Goal: Task Accomplishment & Management: Complete application form

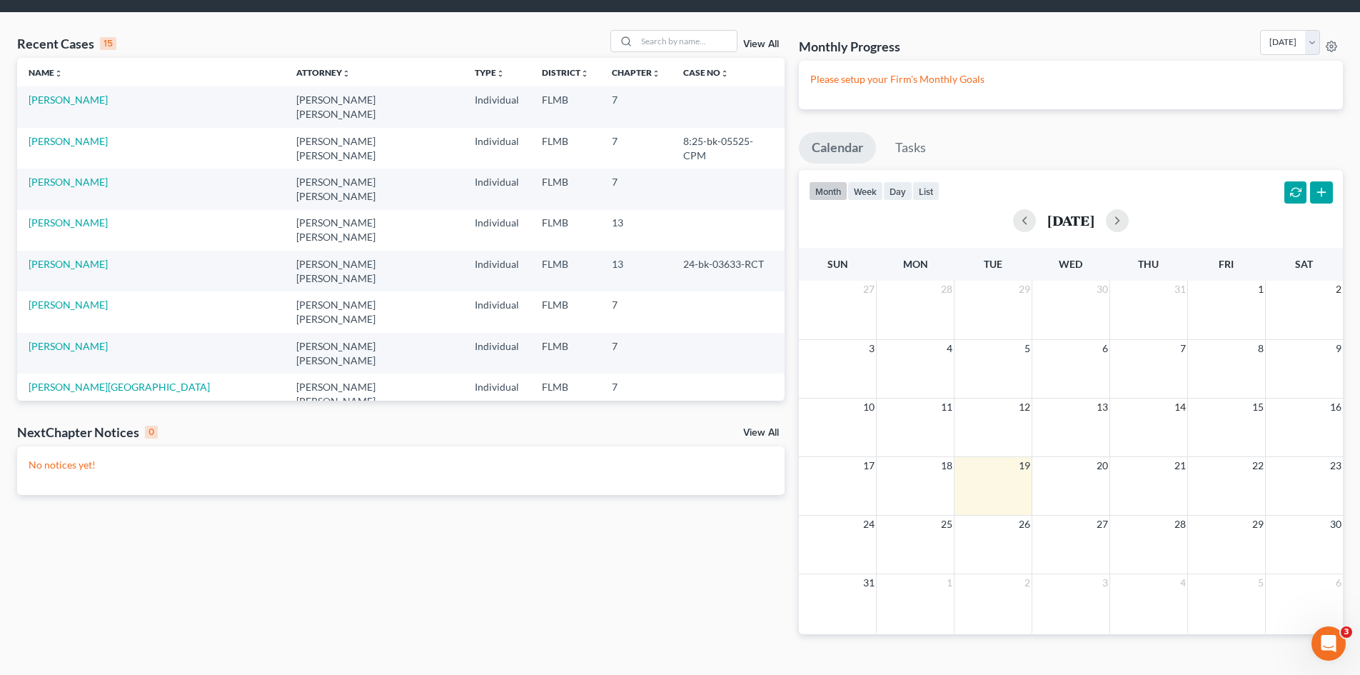
scroll to position [70, 0]
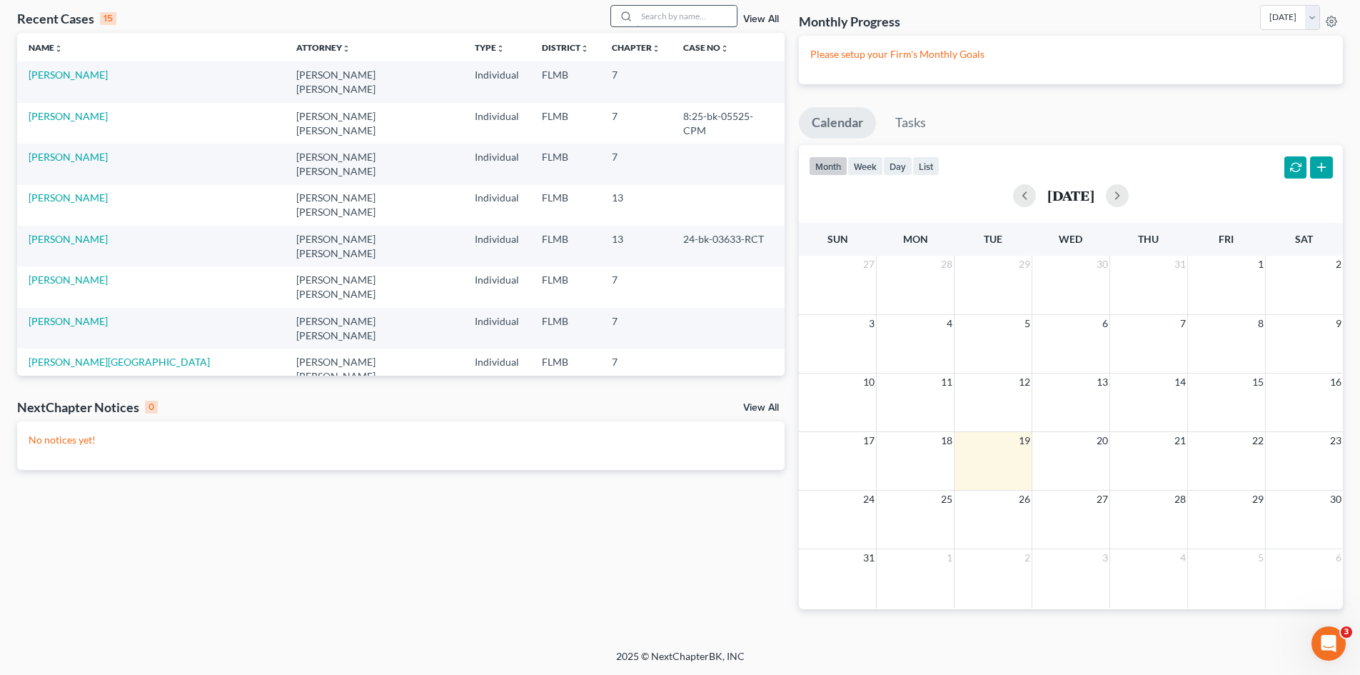
click at [712, 12] on input "search" at bounding box center [687, 16] width 100 height 21
type input "DECKER KATHY"
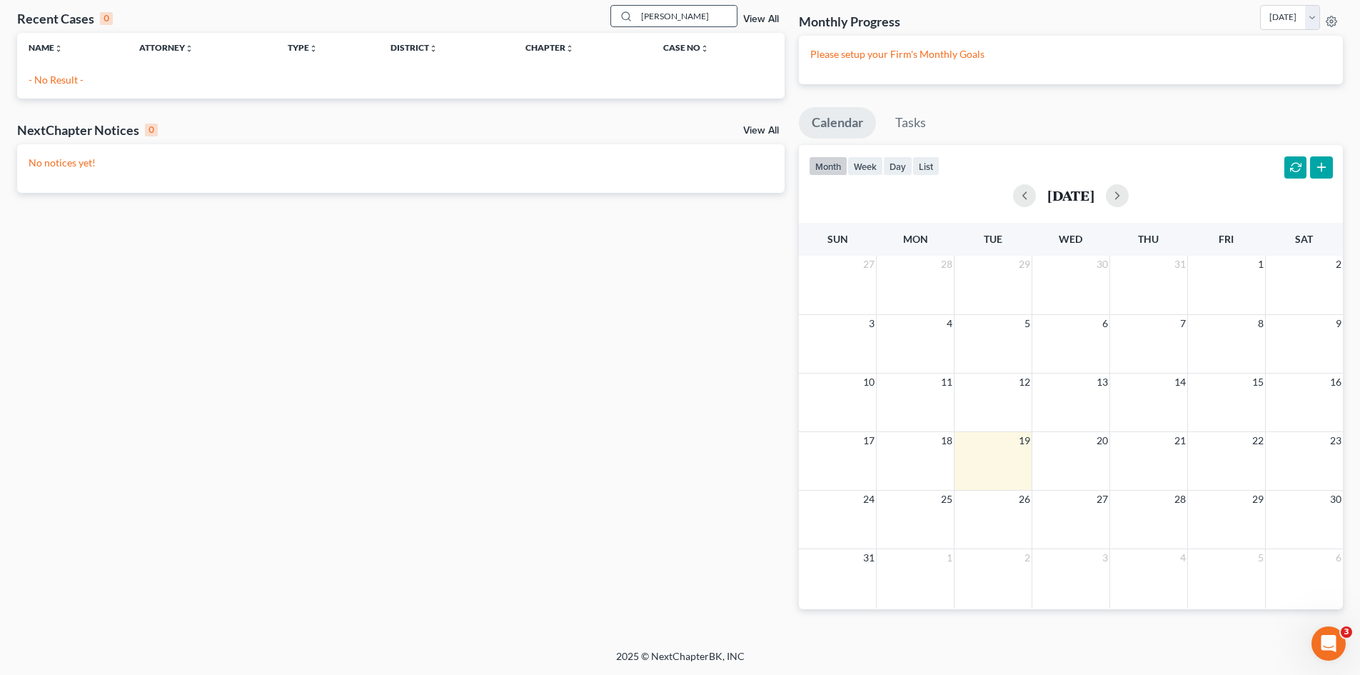
click at [714, 7] on input "DECKER KATHY" at bounding box center [687, 16] width 100 height 21
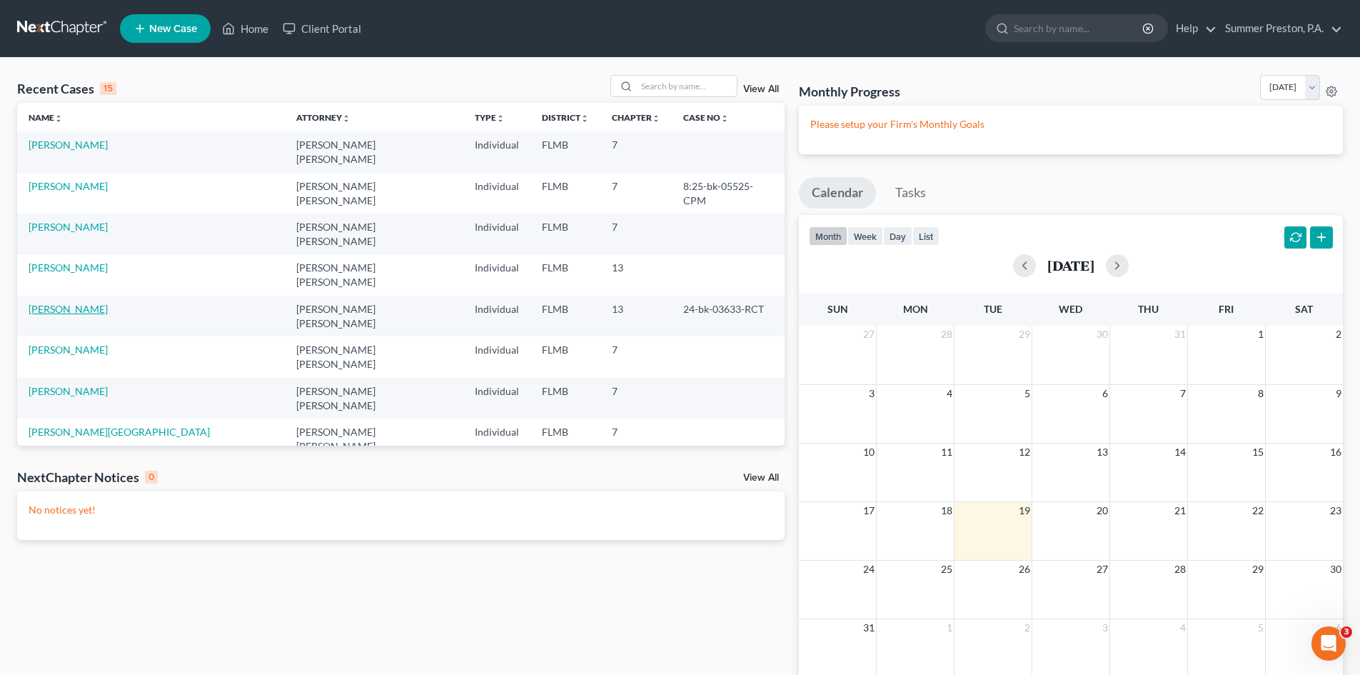
click at [76, 303] on link "[PERSON_NAME]" at bounding box center [68, 309] width 79 height 12
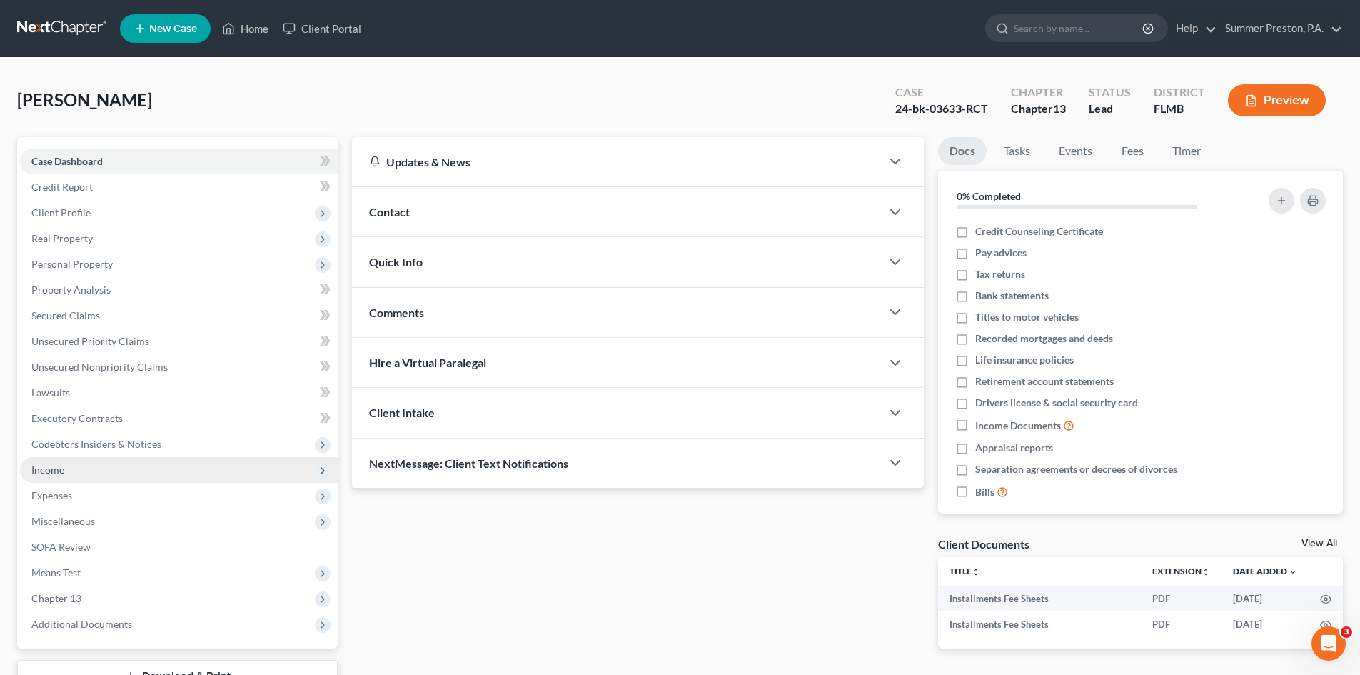
click at [45, 466] on span "Income" at bounding box center [47, 469] width 33 height 12
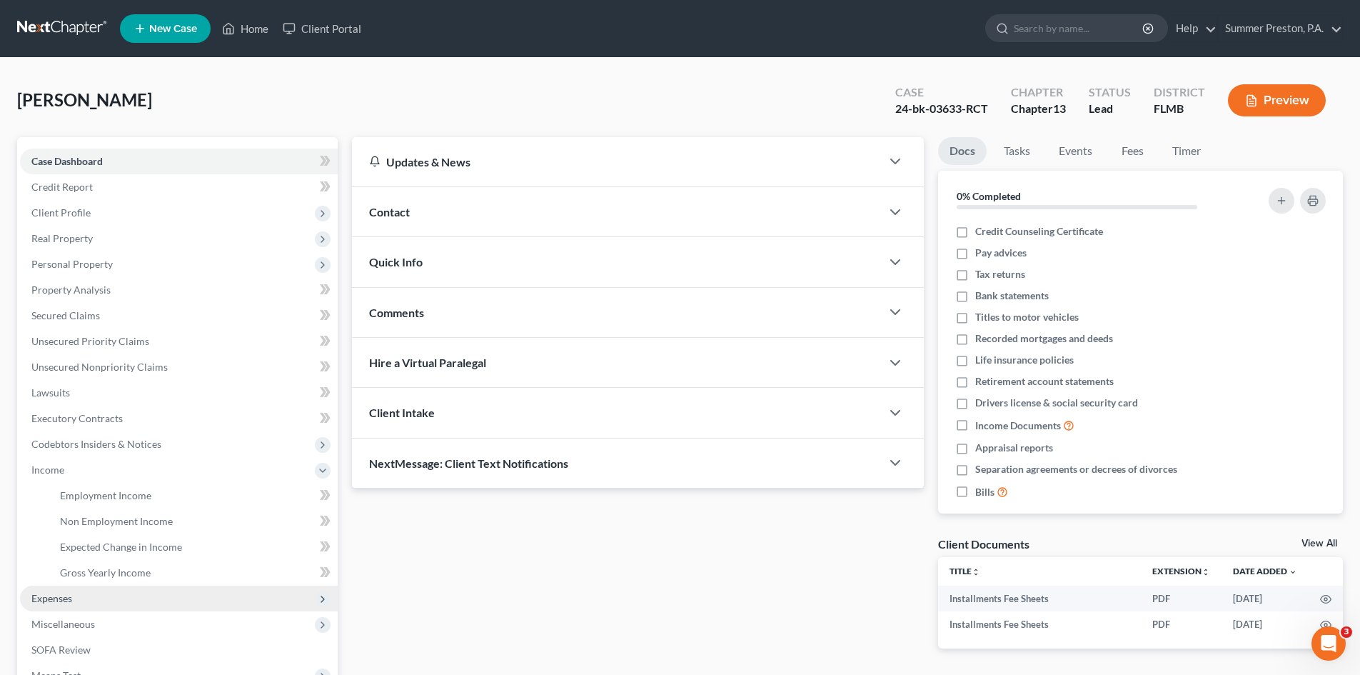
click at [57, 601] on span "Expenses" at bounding box center [51, 598] width 41 height 12
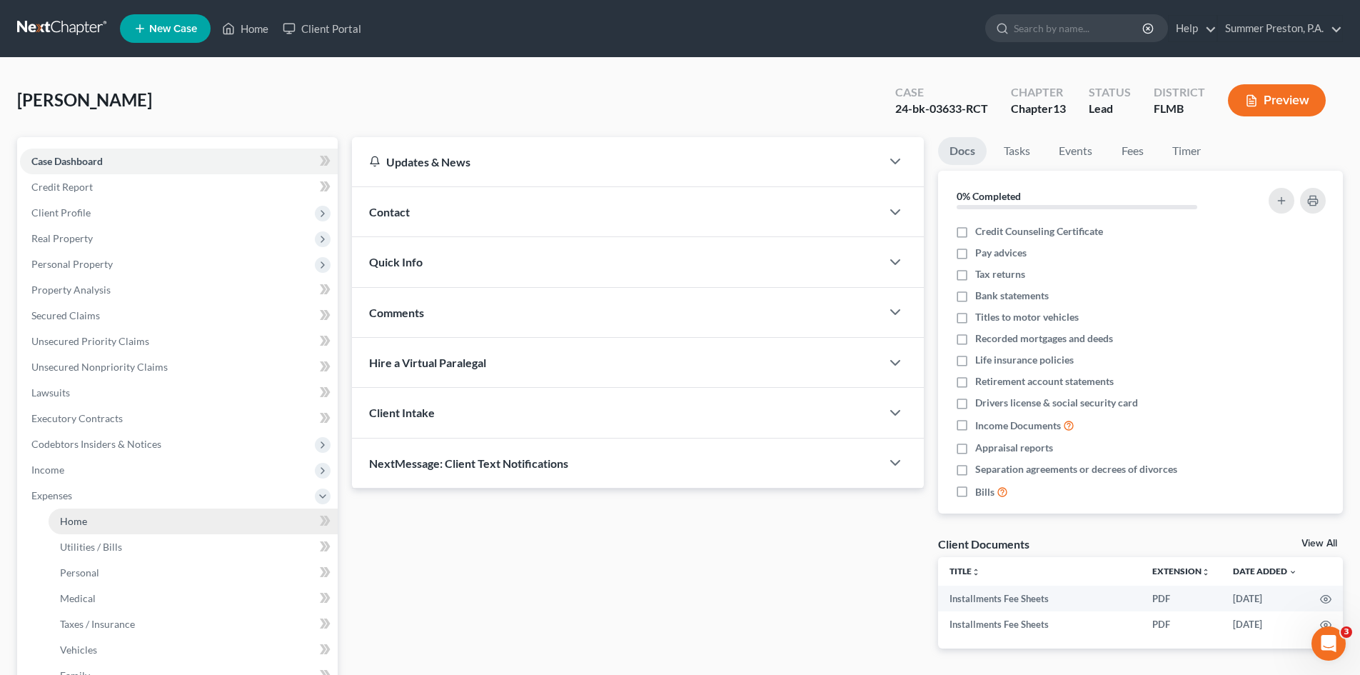
click at [85, 521] on span "Home" at bounding box center [73, 521] width 27 height 12
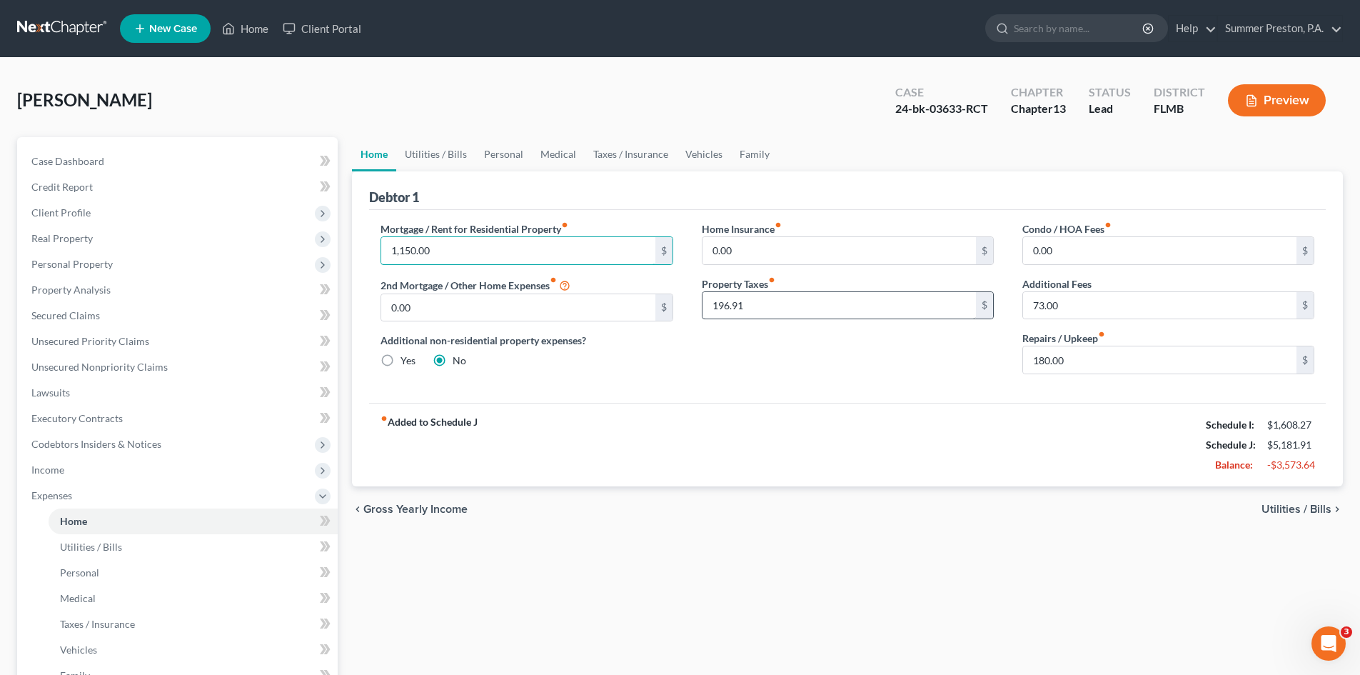
type input "1,150.00"
click at [1078, 358] on input "180.00" at bounding box center [1159, 359] width 273 height 27
click at [432, 157] on link "Utilities / Bills" at bounding box center [435, 154] width 79 height 34
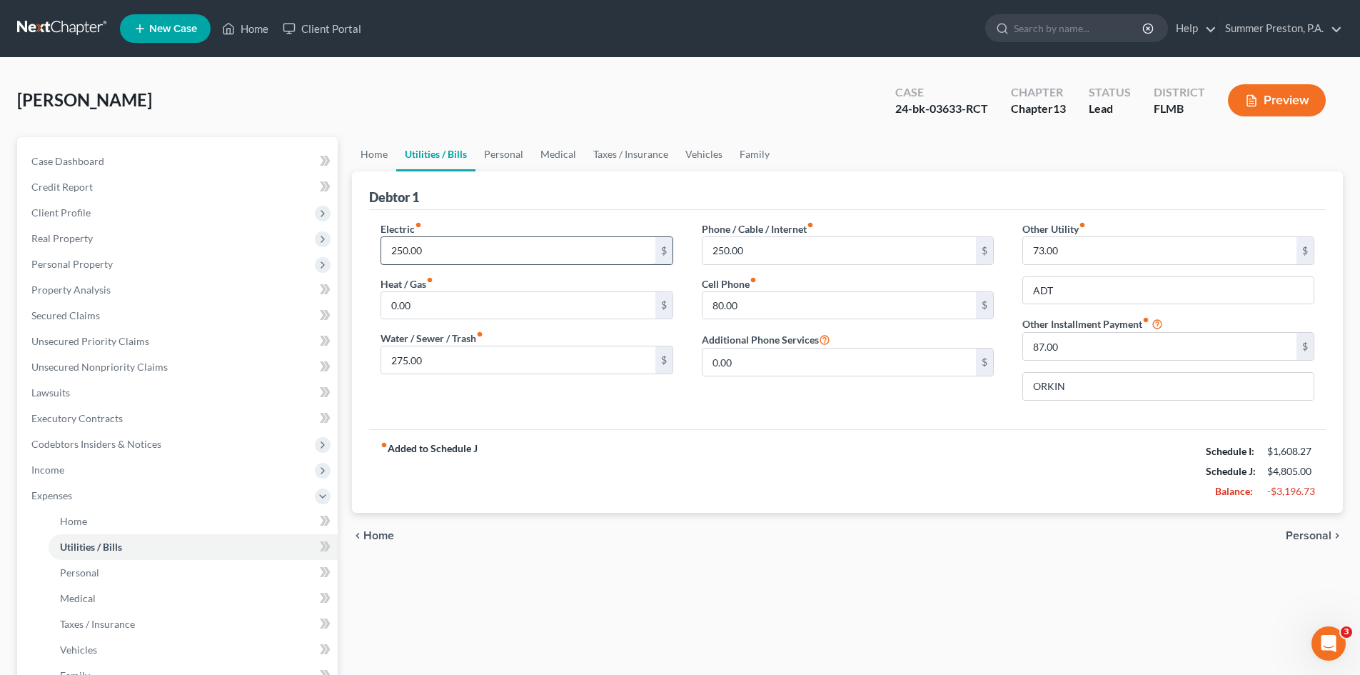
click at [428, 247] on input "250.00" at bounding box center [517, 250] width 273 height 27
type input "280.00"
click at [440, 358] on input "275.00" at bounding box center [517, 359] width 273 height 27
type input "250.00"
click at [775, 254] on input "250.00" at bounding box center [839, 250] width 273 height 27
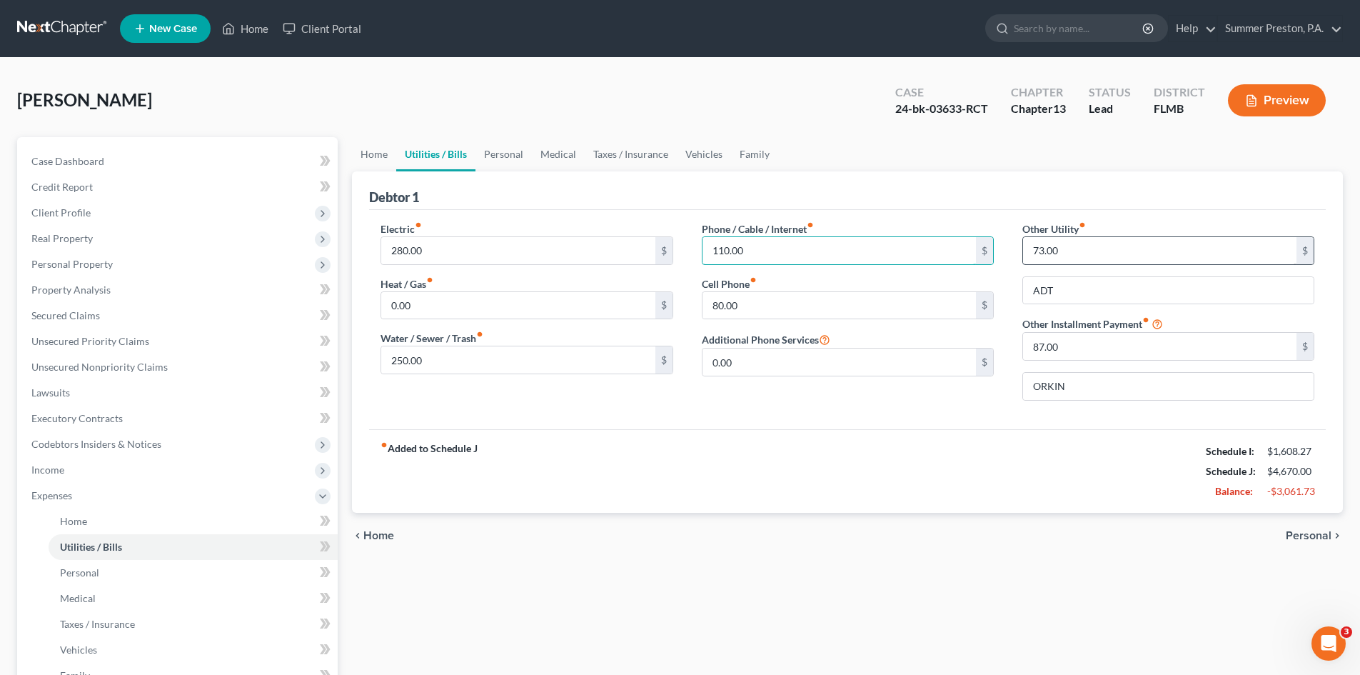
type input "110.00"
click at [1101, 251] on input "73.00" at bounding box center [1159, 250] width 273 height 27
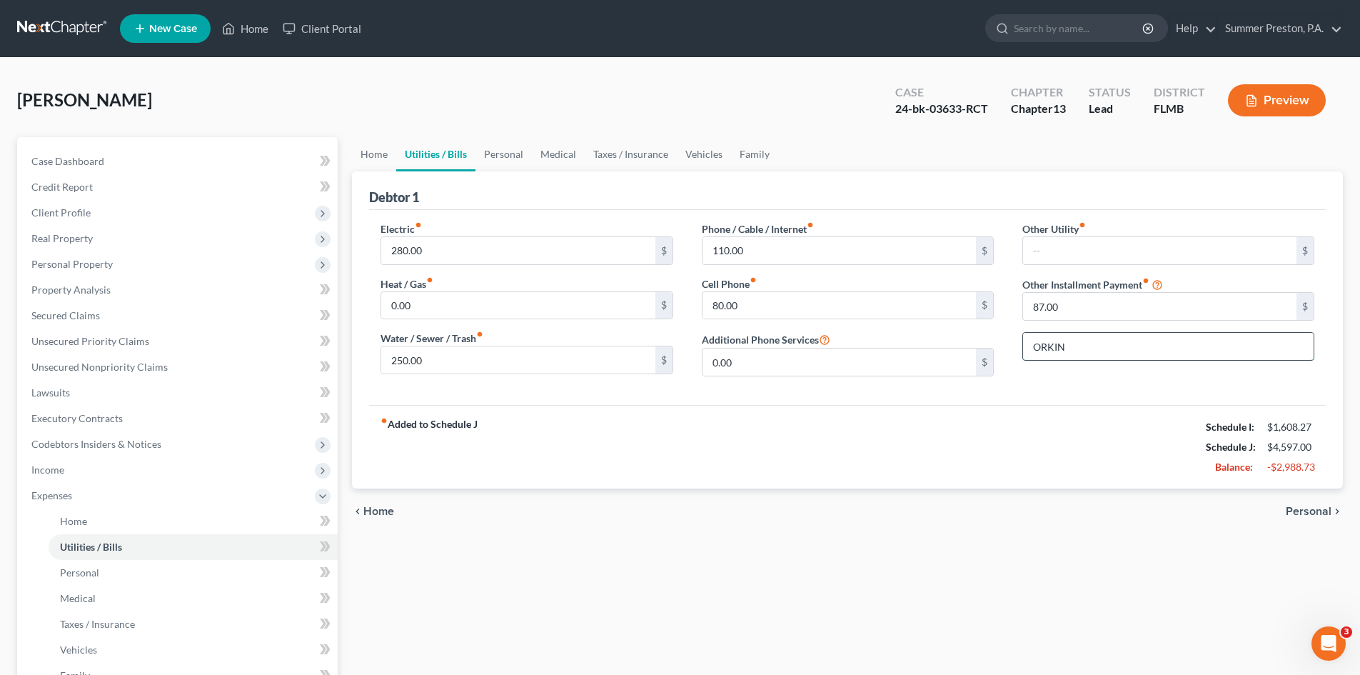
click at [1111, 341] on input "ORKIN" at bounding box center [1168, 346] width 291 height 27
drag, startPoint x: 1111, startPoint y: 341, endPoint x: 616, endPoint y: 354, distance: 495.0
click at [618, 354] on div "Electric fiber_manual_record 280.00 $ Heat / Gas fiber_manual_record 0.00 $ Wat…" at bounding box center [847, 304] width 962 height 166
click at [510, 155] on link "Personal" at bounding box center [504, 154] width 56 height 34
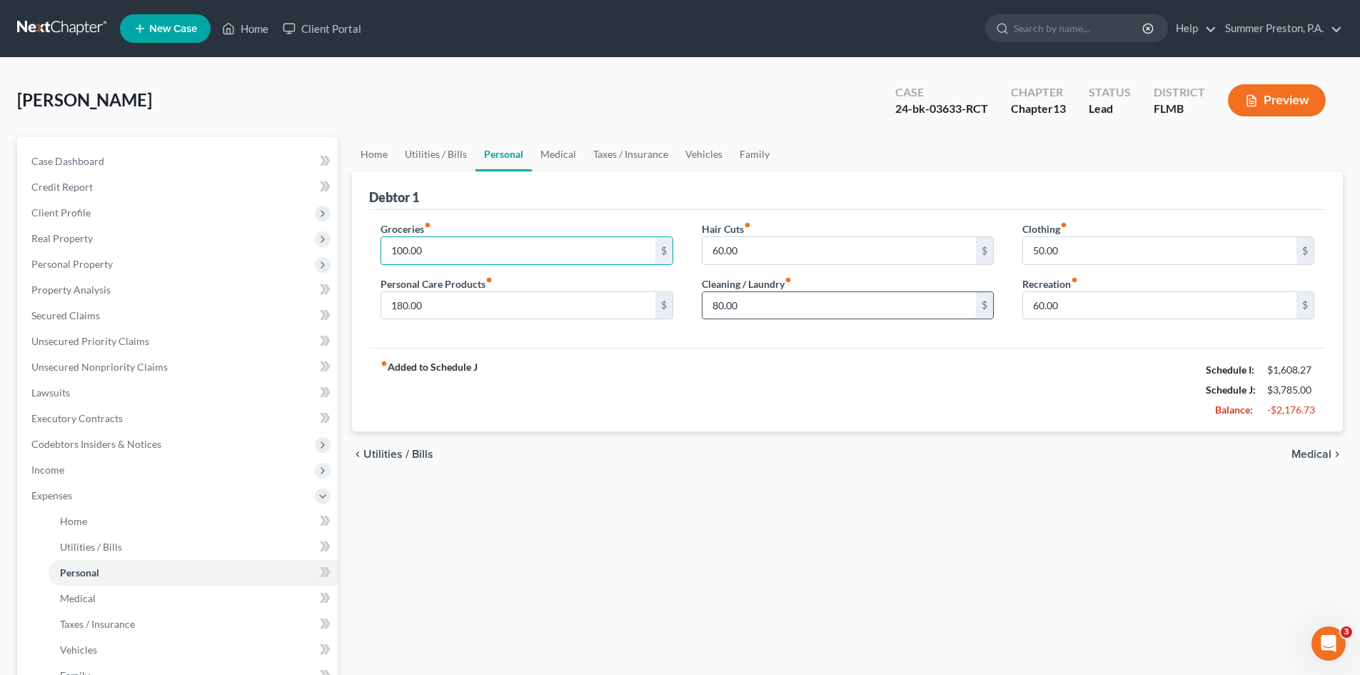
type input "100.00"
type input "80.00"
click at [792, 319] on div "$" at bounding box center [848, 305] width 292 height 29
click at [769, 311] on input "text" at bounding box center [839, 305] width 273 height 27
type input "40.00"
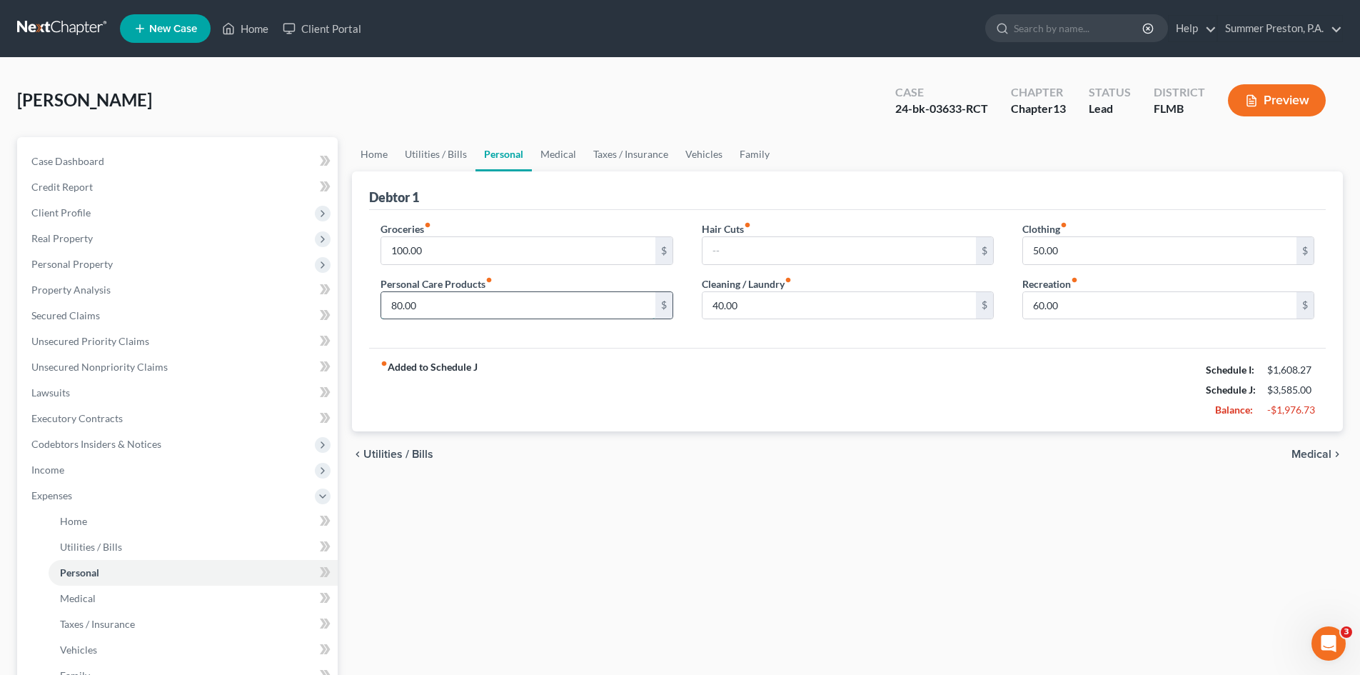
click at [450, 306] on input "80.00" at bounding box center [517, 305] width 273 height 27
type input "50.00"
click at [1072, 248] on input "50.00" at bounding box center [1159, 250] width 273 height 27
click at [547, 151] on link "Medical" at bounding box center [558, 154] width 53 height 34
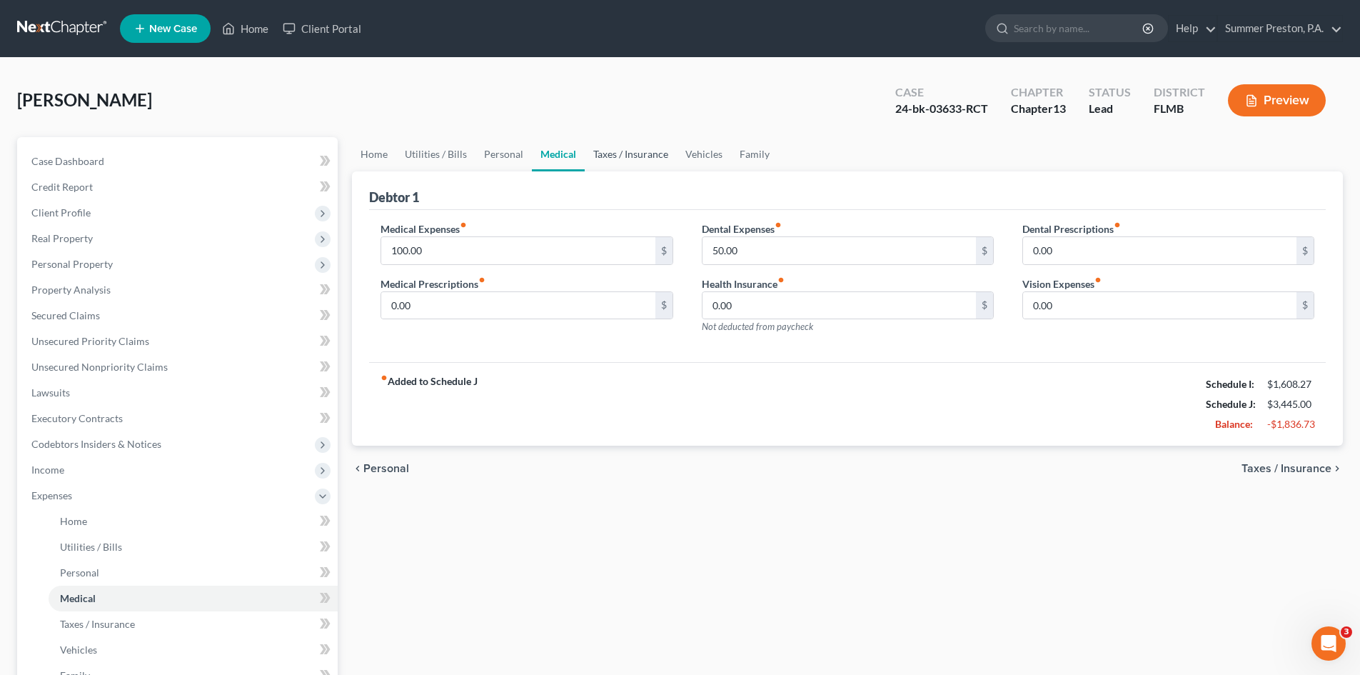
click at [645, 158] on link "Taxes / Insurance" at bounding box center [631, 154] width 92 height 34
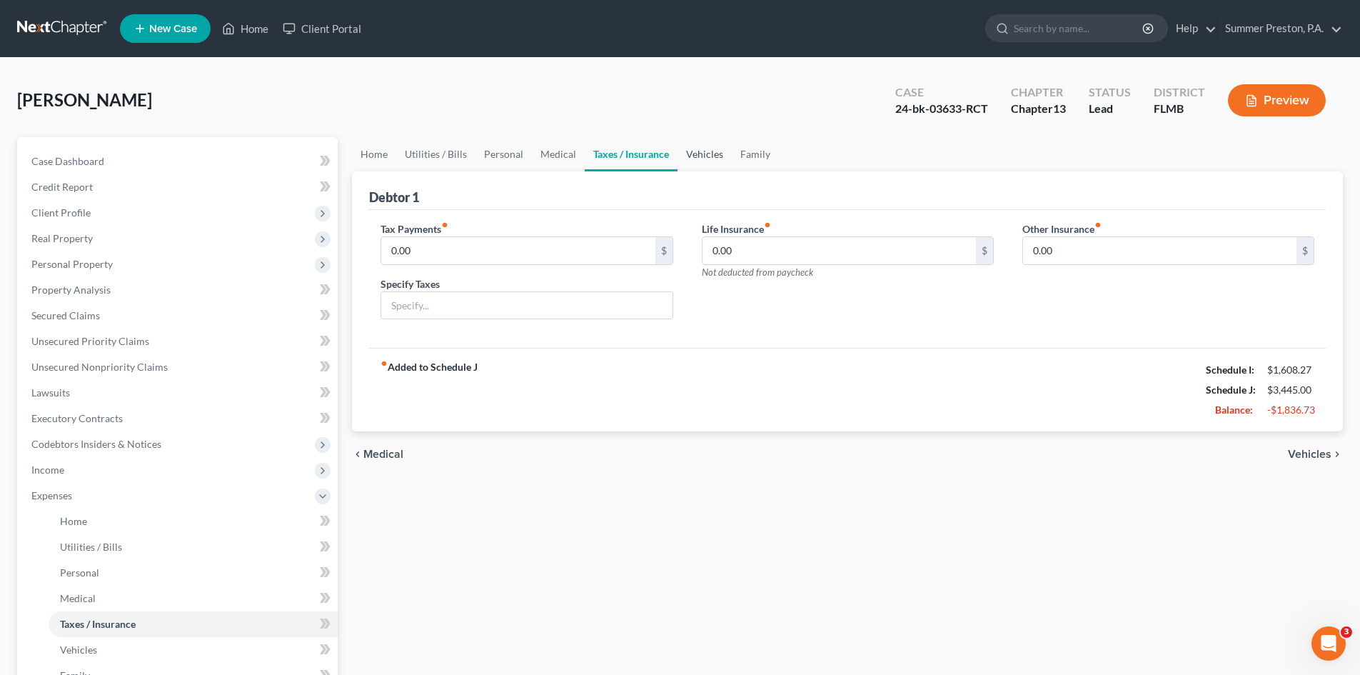
click at [701, 149] on link "Vehicles" at bounding box center [705, 154] width 54 height 34
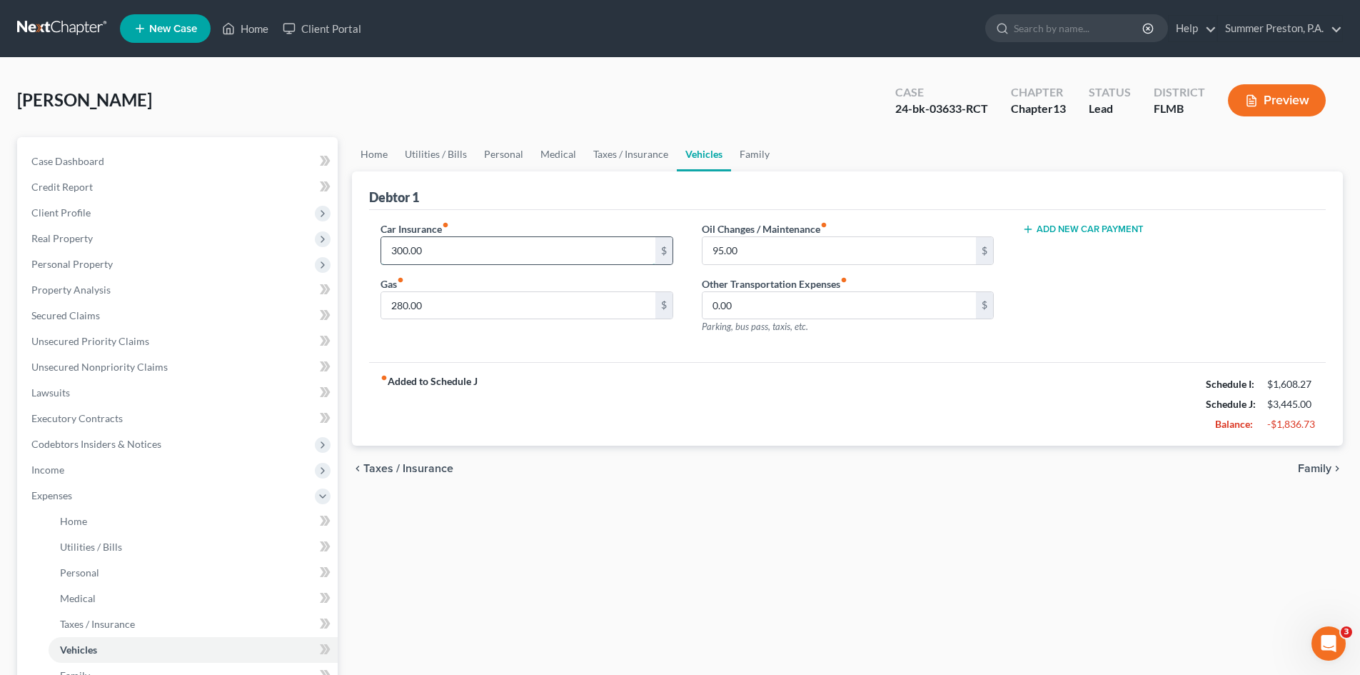
click at [433, 258] on input "300.00" at bounding box center [517, 250] width 273 height 27
type input "180.00"
click at [436, 306] on input "280.00" at bounding box center [517, 305] width 273 height 27
type input "50.00"
click at [750, 251] on input "95.00" at bounding box center [839, 250] width 273 height 27
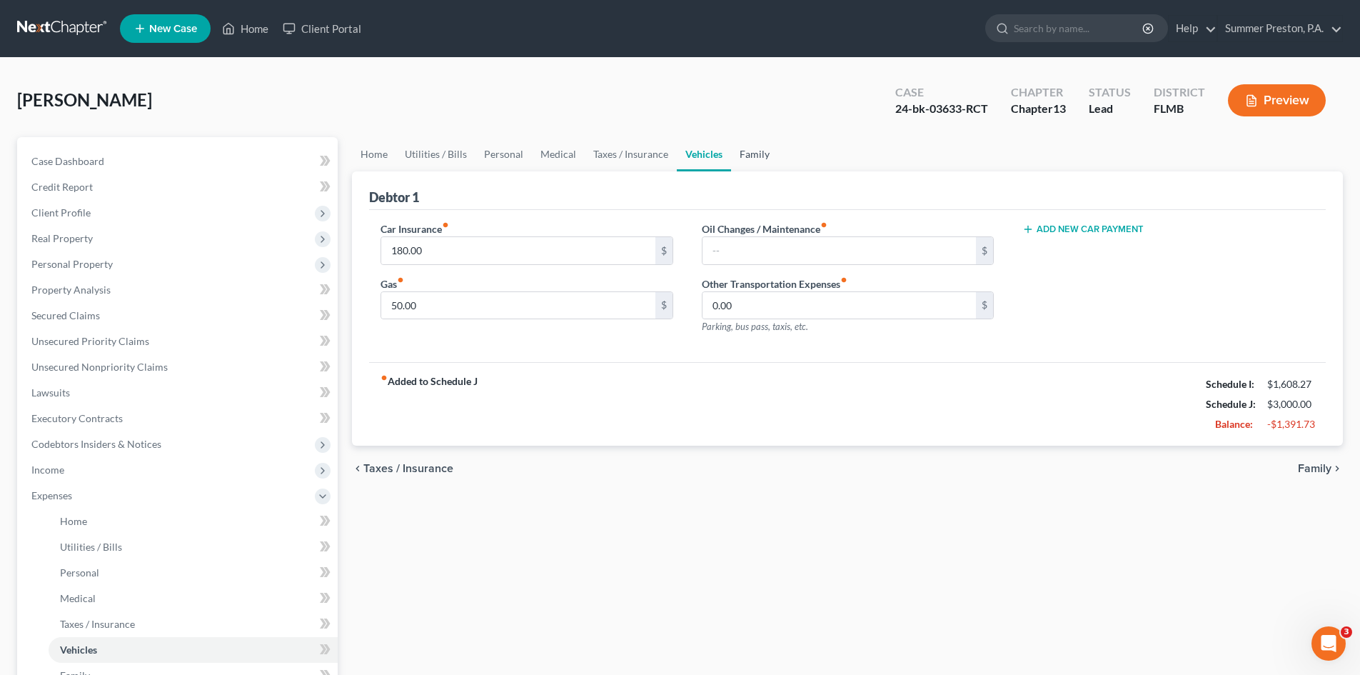
click at [752, 154] on link "Family" at bounding box center [754, 154] width 47 height 34
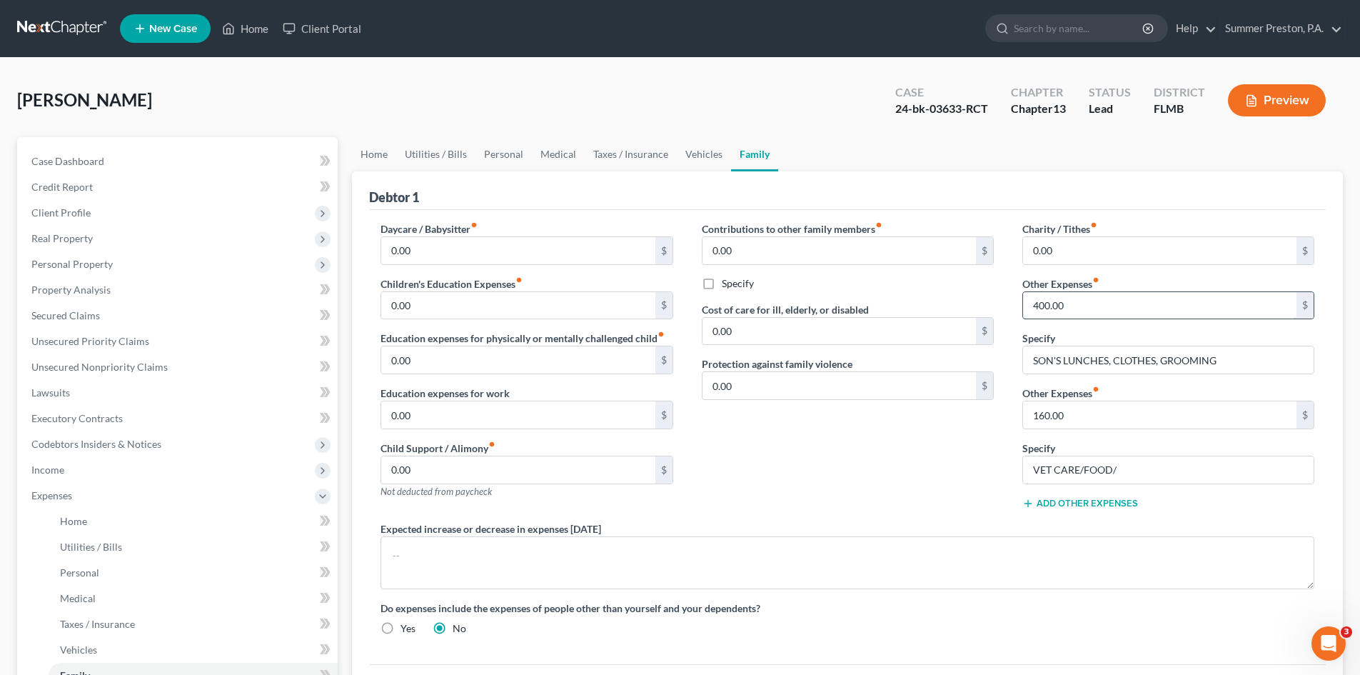
click at [1240, 302] on input "400.00" at bounding box center [1159, 305] width 273 height 27
drag, startPoint x: 1233, startPoint y: 358, endPoint x: 488, endPoint y: 276, distance: 749.8
click at [743, 368] on div "Daycare / Babysitter fiber_manual_record 0.00 $ Children's Education Expenses f…" at bounding box center [847, 434] width 962 height 426
click at [1082, 413] on input "160.00" at bounding box center [1159, 414] width 273 height 27
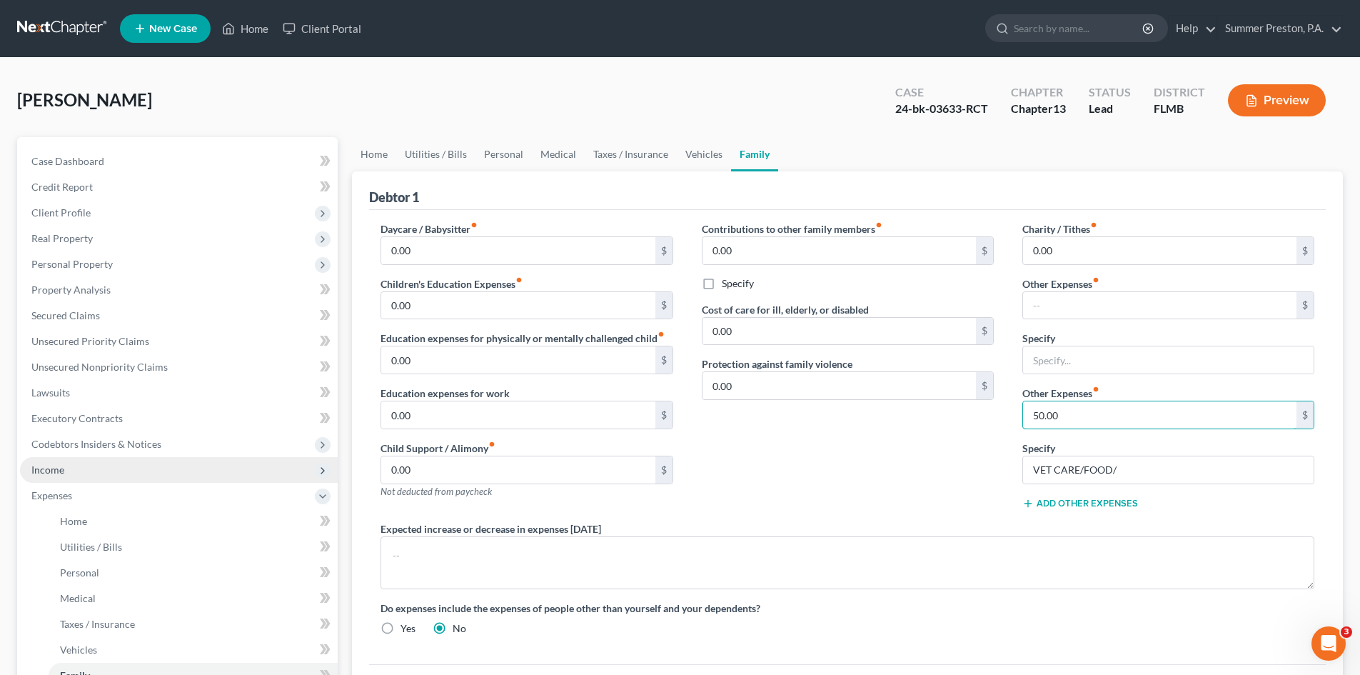
type input "50.00"
click at [62, 471] on span "Income" at bounding box center [47, 469] width 33 height 12
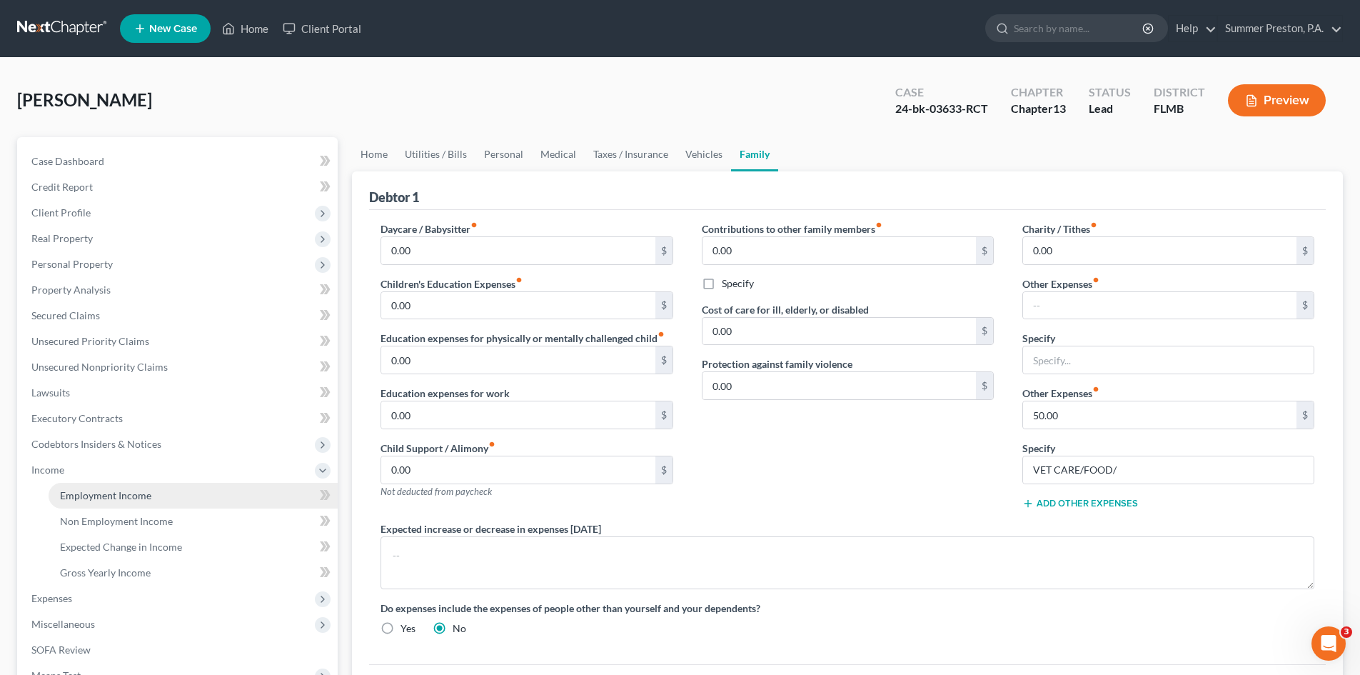
click at [124, 490] on span "Employment Income" at bounding box center [105, 495] width 91 height 12
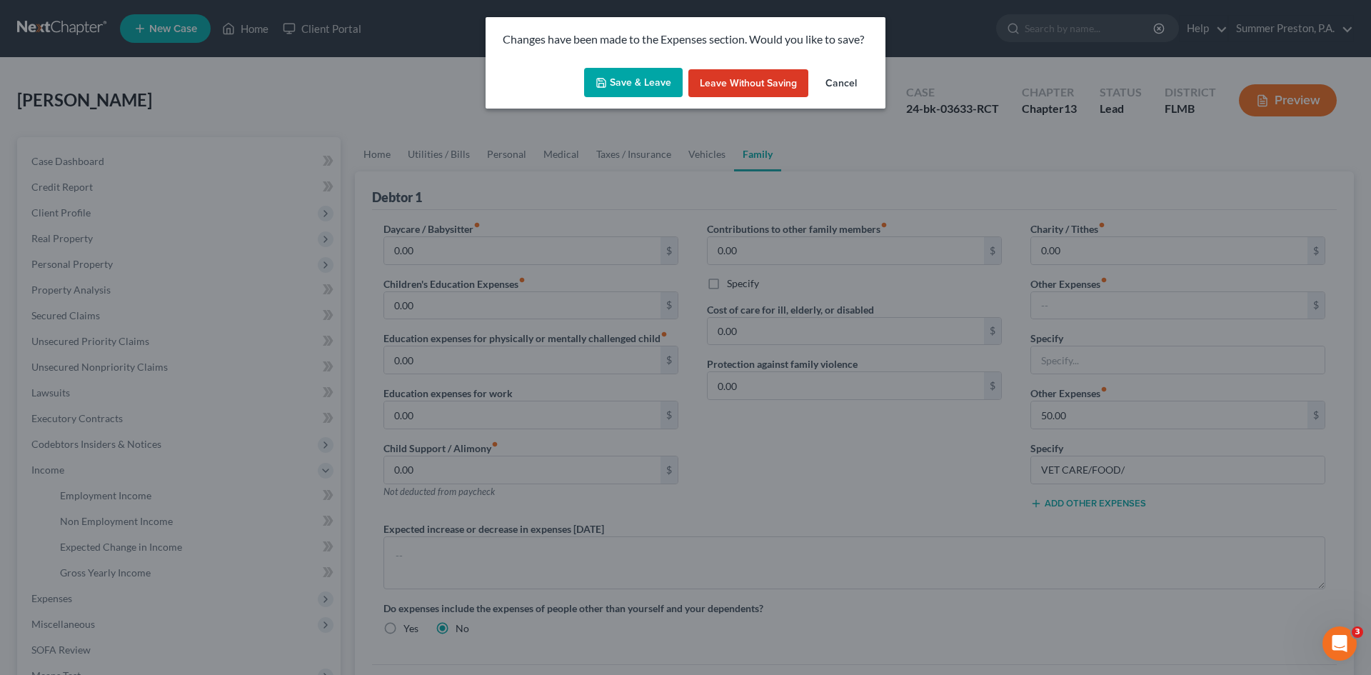
click at [642, 72] on button "Save & Leave" at bounding box center [633, 83] width 99 height 30
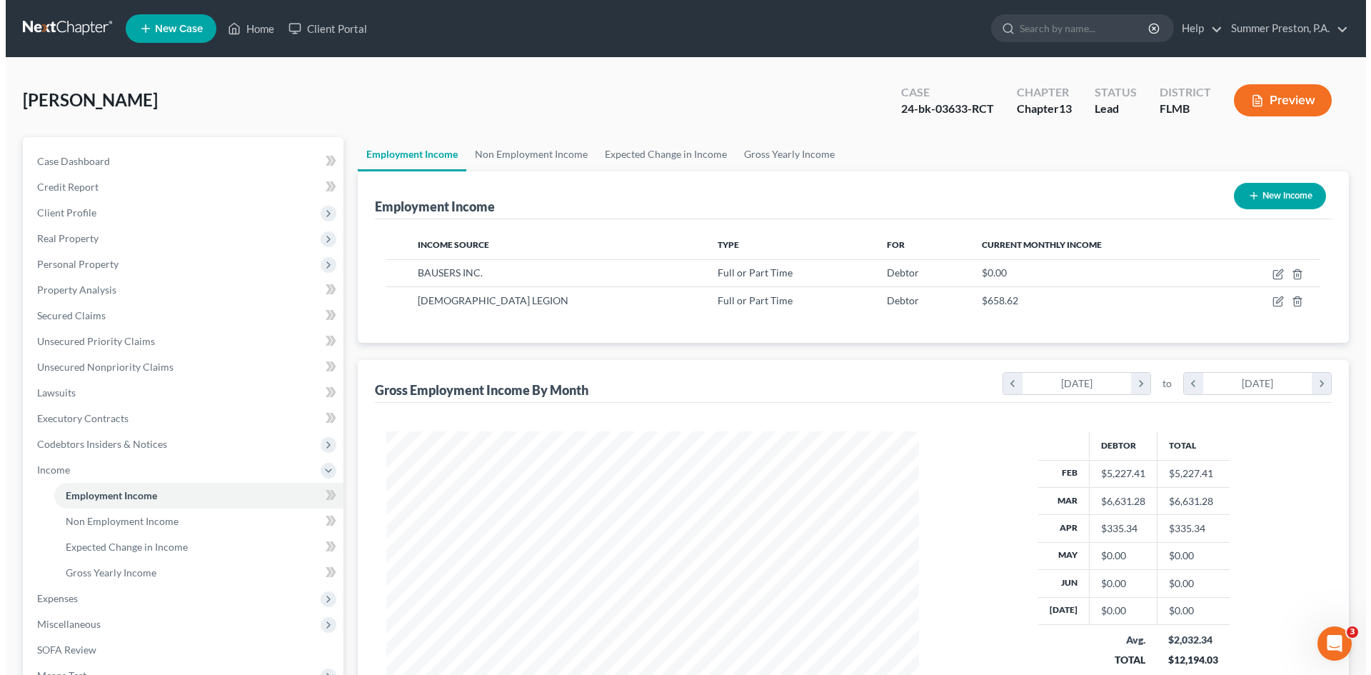
scroll to position [266, 561]
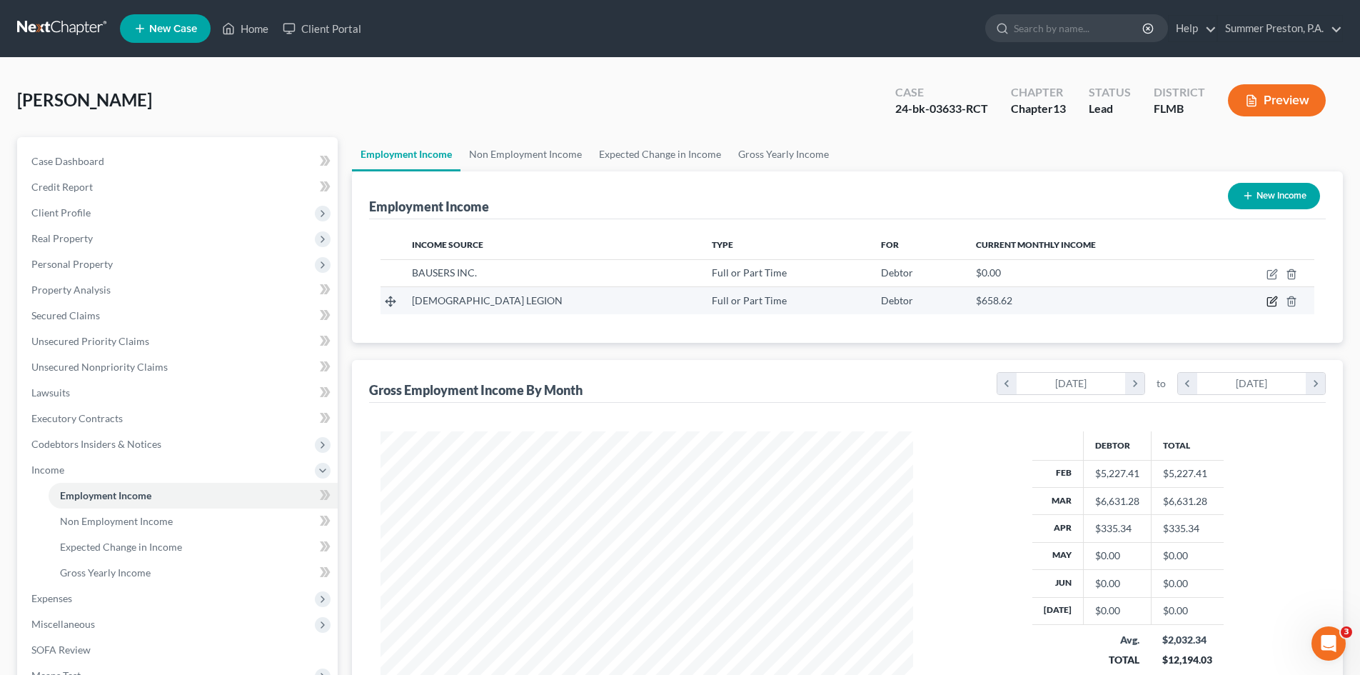
click at [1273, 299] on icon "button" at bounding box center [1273, 300] width 6 height 6
select select "0"
select select "9"
select select "3"
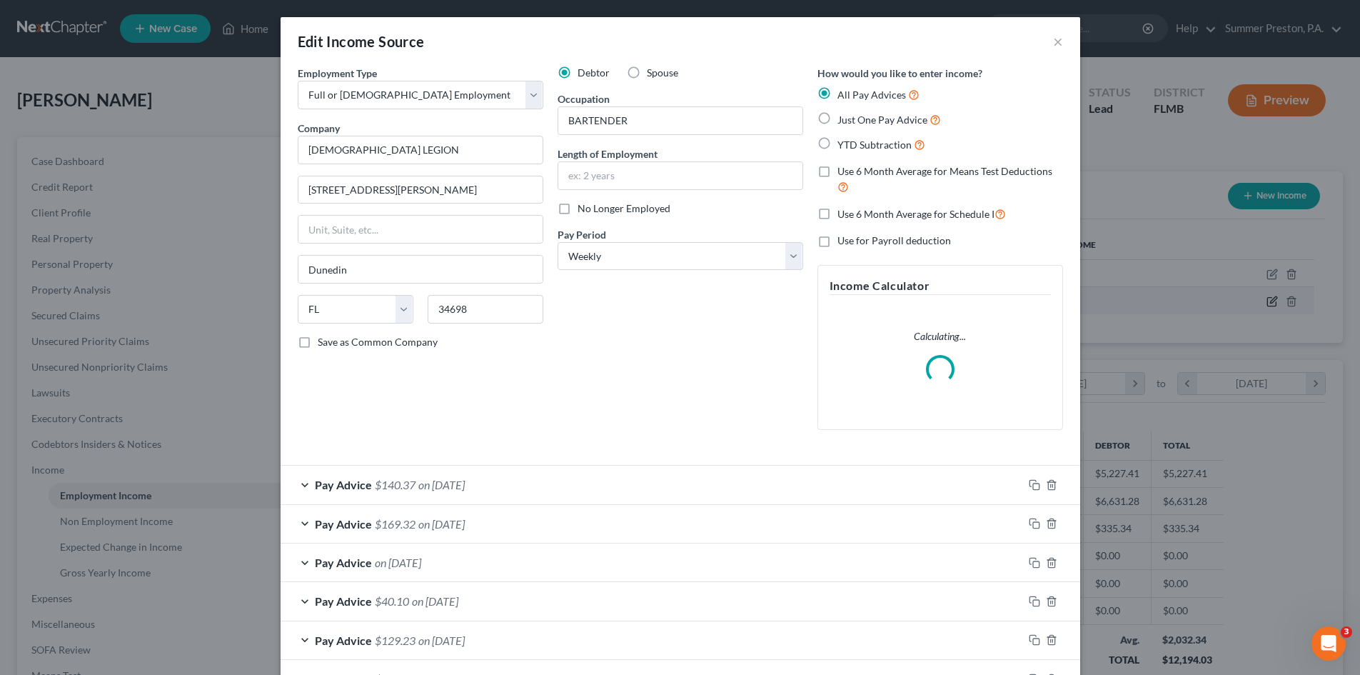
scroll to position [268, 566]
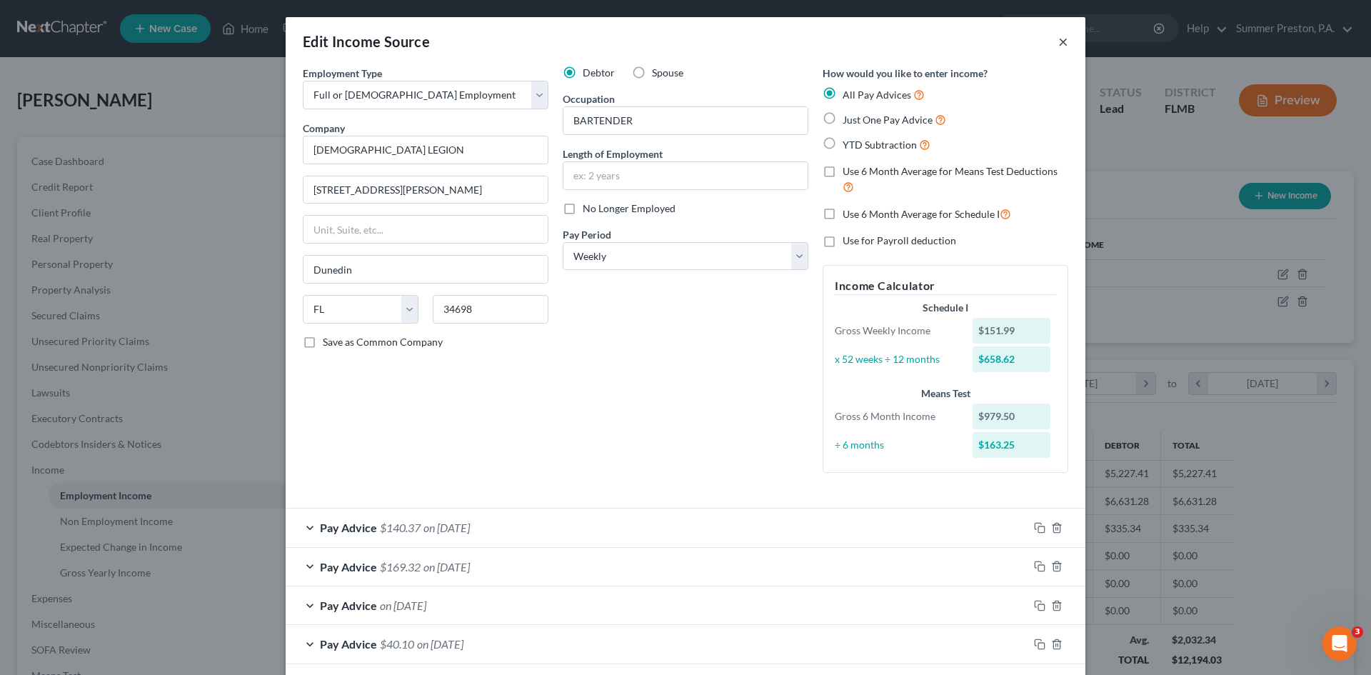
click at [1060, 44] on button "×" at bounding box center [1063, 41] width 10 height 17
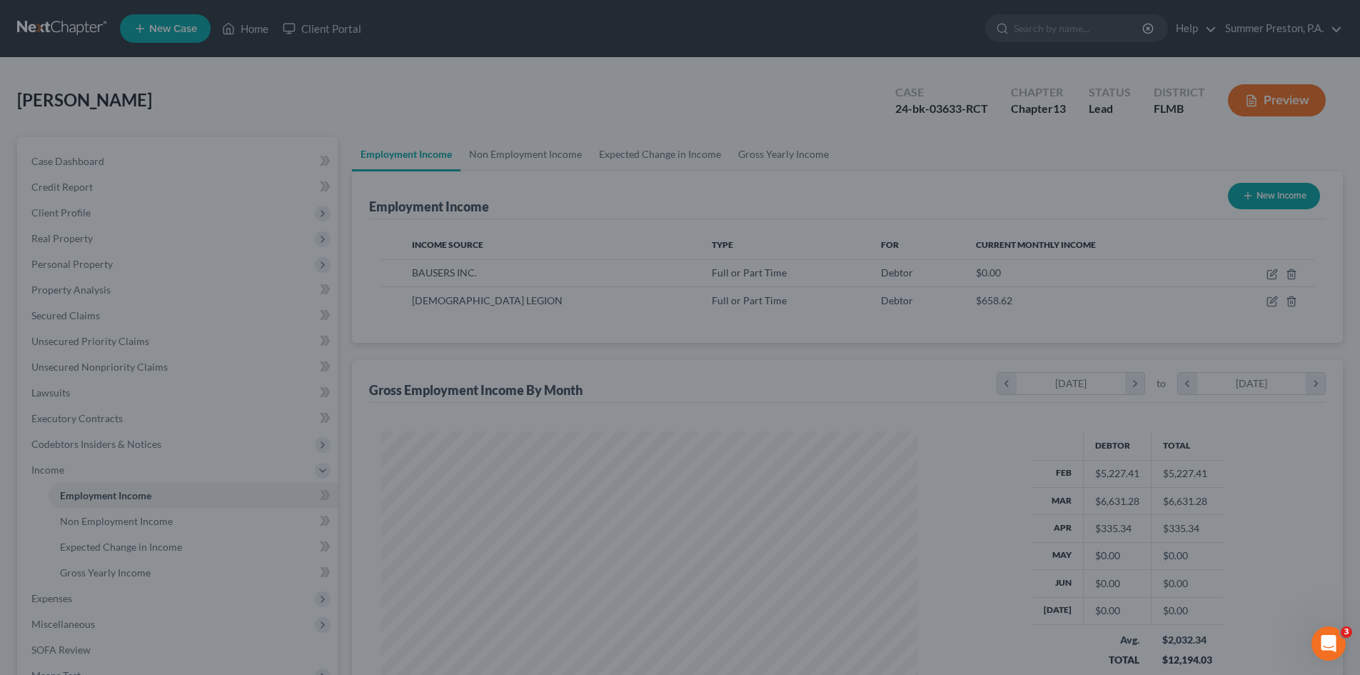
scroll to position [713714, 713419]
